Goal: Find specific page/section: Find specific page/section

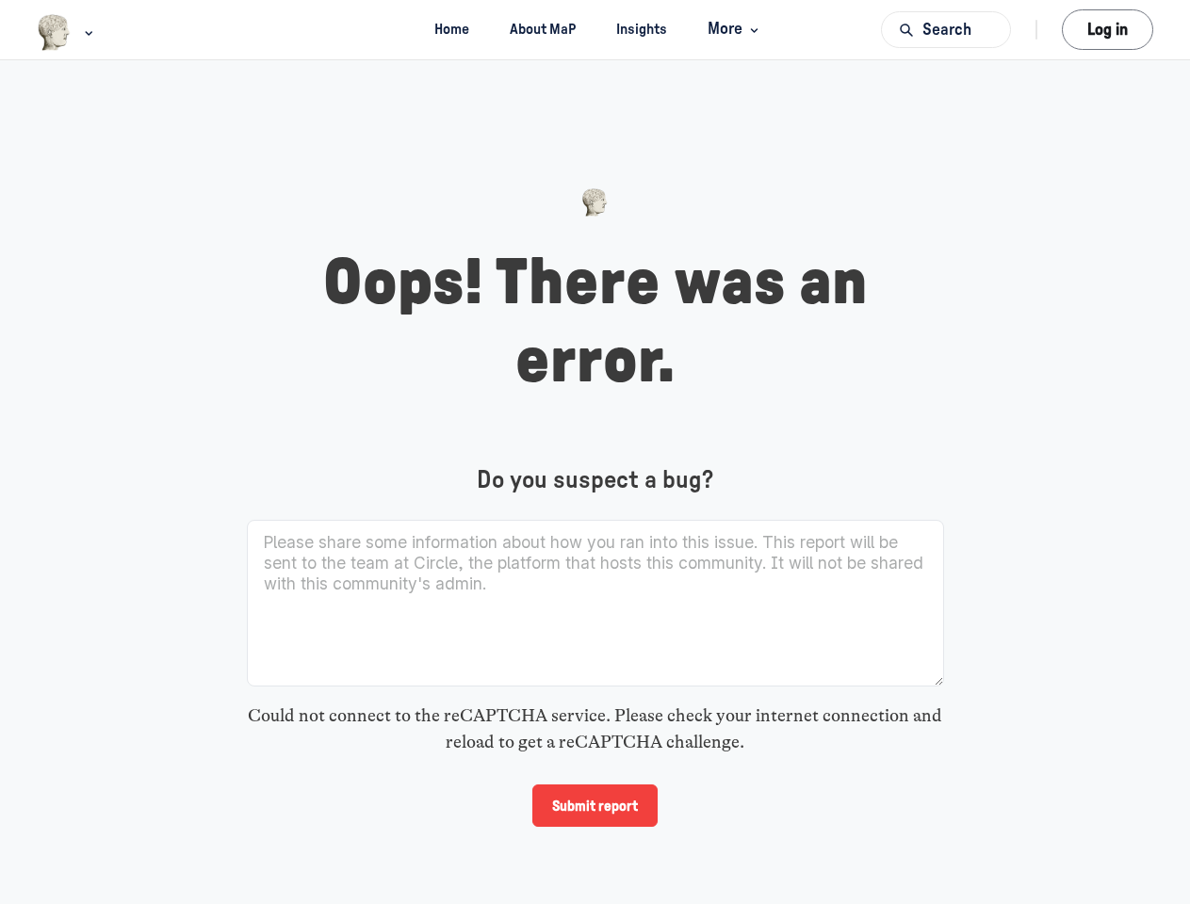
click at [55, 32] on img "Main navigation bar" at bounding box center [54, 32] width 35 height 37
click at [732, 29] on span "More" at bounding box center [735, 29] width 56 height 25
click at [946, 29] on button "Search" at bounding box center [946, 29] width 130 height 37
click at [594, 805] on input "Submit report" at bounding box center [594, 806] width 125 height 42
